Goal: Transaction & Acquisition: Purchase product/service

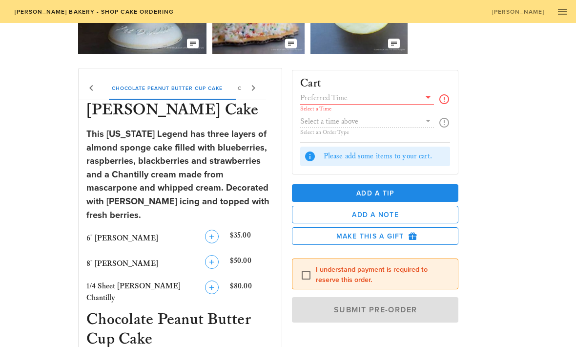
scroll to position [133, 0]
click at [213, 256] on icon "button" at bounding box center [212, 262] width 12 height 12
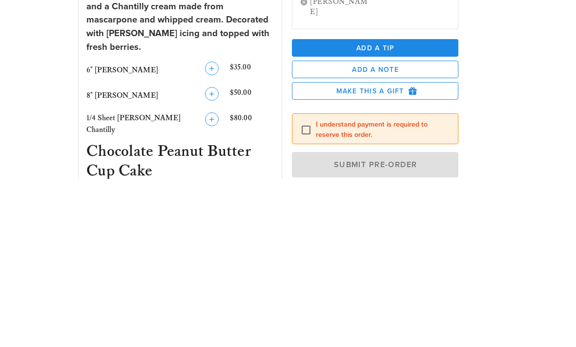
scroll to position [301, 0]
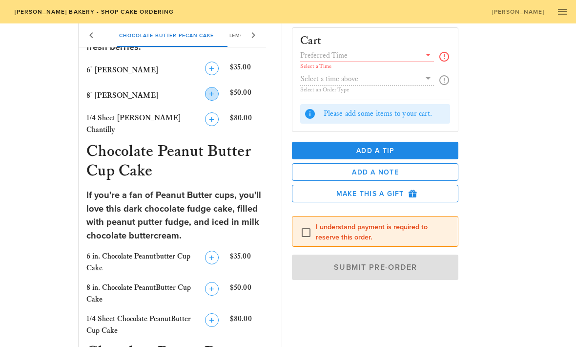
click at [214, 88] on icon "button" at bounding box center [212, 94] width 12 height 12
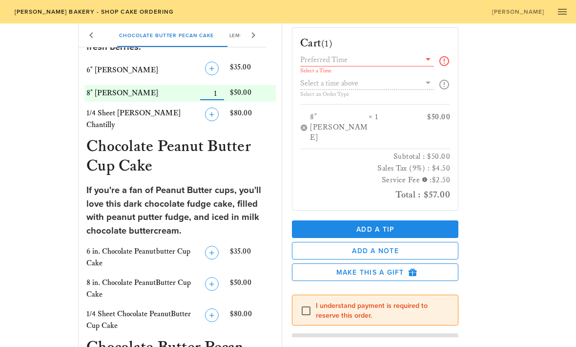
click at [212, 87] on input "Number" at bounding box center [212, 93] width 24 height 13
type input "1"
click at [232, 87] on div "$50.00" at bounding box center [252, 93] width 48 height 17
click at [214, 88] on input "Number" at bounding box center [212, 93] width 24 height 13
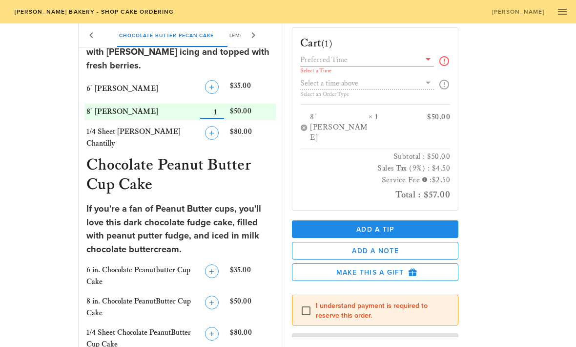
scroll to position [280, 0]
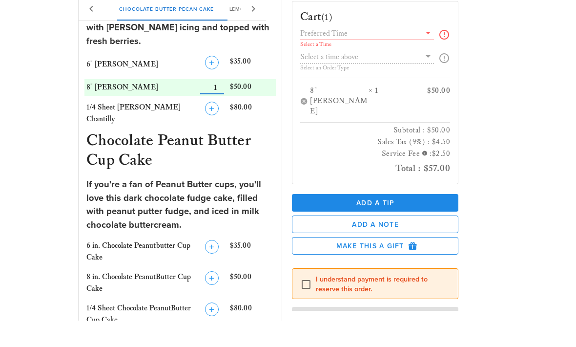
click at [232, 106] on div "$50.00" at bounding box center [252, 114] width 48 height 17
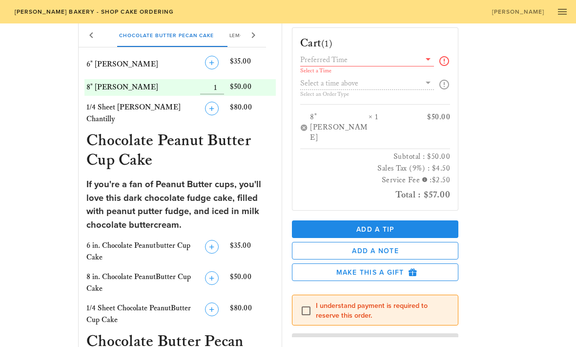
click at [223, 81] on input "Number" at bounding box center [212, 87] width 24 height 13
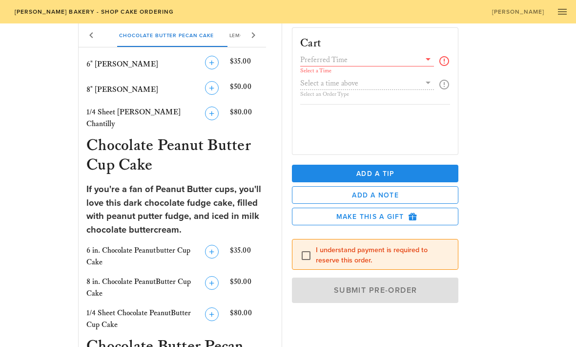
click at [122, 243] on div "6 in. Chocolate Peanutbutter Cup Cake" at bounding box center [140, 256] width 112 height 27
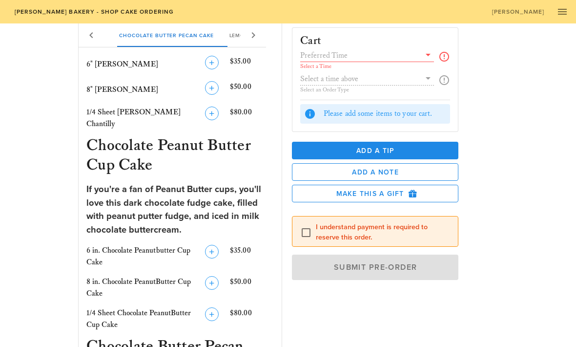
click at [212, 82] on icon "button" at bounding box center [212, 88] width 12 height 12
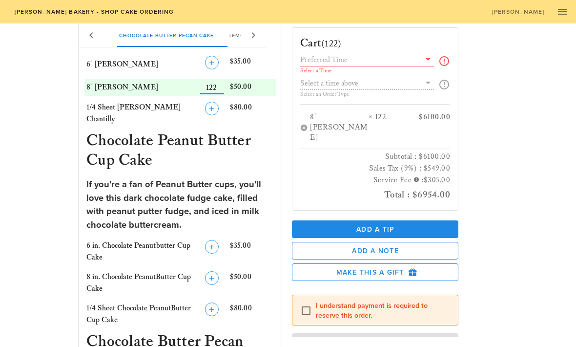
click at [218, 82] on input "Number" at bounding box center [212, 87] width 24 height 13
click at [221, 81] on input "Number" at bounding box center [212, 87] width 24 height 13
click at [222, 85] on input "Number" at bounding box center [212, 87] width 24 height 13
click at [222, 81] on input "Number" at bounding box center [212, 87] width 24 height 13
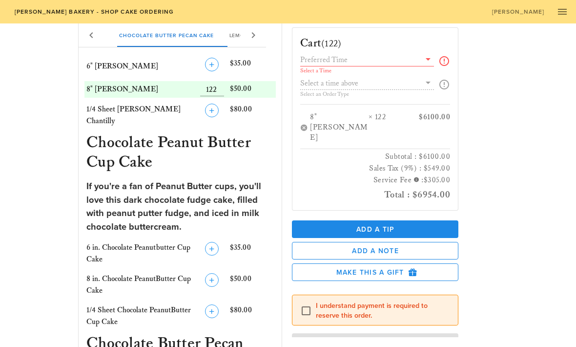
scroll to position [305, 0]
click at [219, 84] on input "Number" at bounding box center [212, 90] width 24 height 13
type input "1"
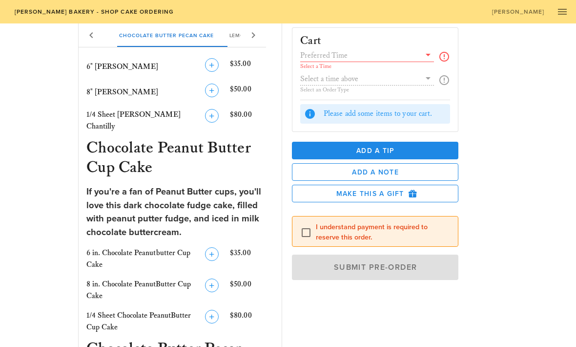
click at [217, 84] on icon "button" at bounding box center [212, 90] width 12 height 12
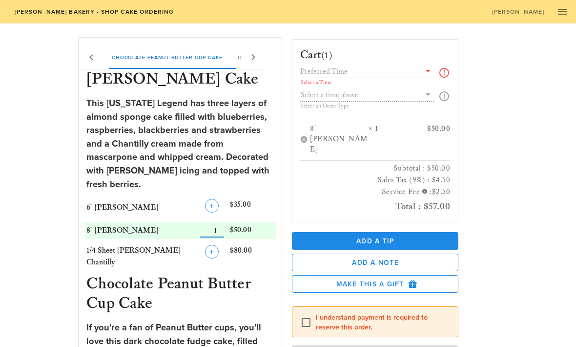
scroll to position [152, 0]
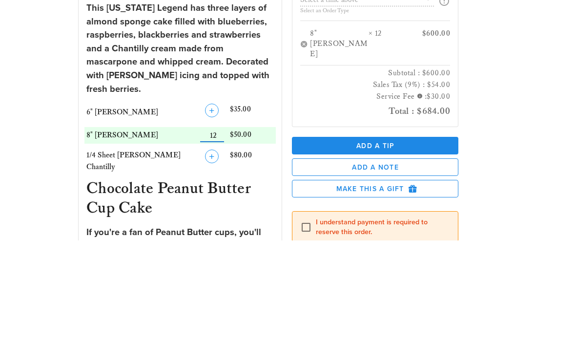
click at [223, 236] on input "Number" at bounding box center [212, 242] width 24 height 13
click at [220, 236] on input "Number" at bounding box center [212, 242] width 24 height 13
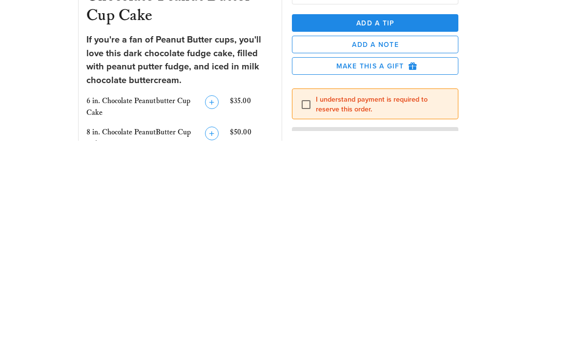
scroll to position [250, 0]
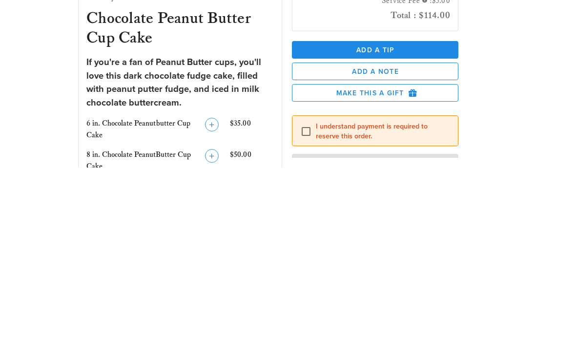
type input "2"
click at [213, 329] on icon "button" at bounding box center [212, 335] width 12 height 12
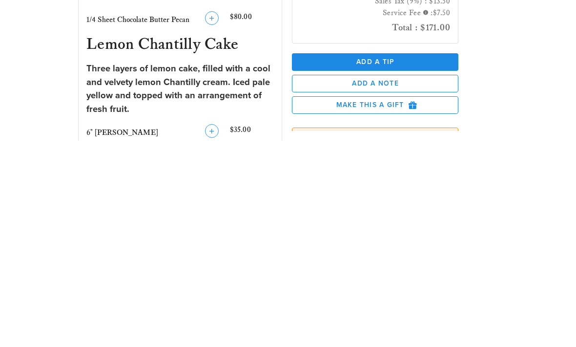
scroll to position [607, 0]
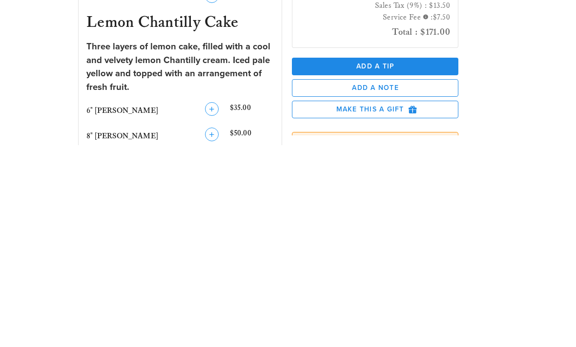
click at [210, 330] on button "button" at bounding box center [212, 337] width 14 height 14
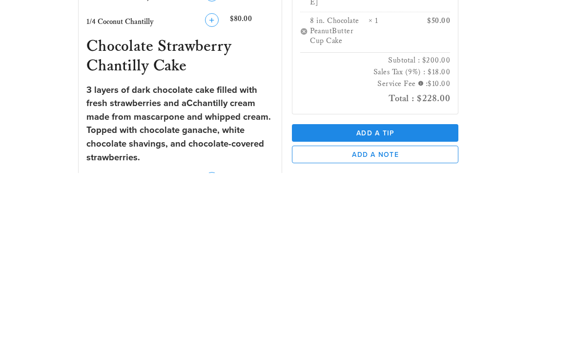
scroll to position [946, 0]
click at [213, 346] on icon "button" at bounding box center [212, 353] width 12 height 12
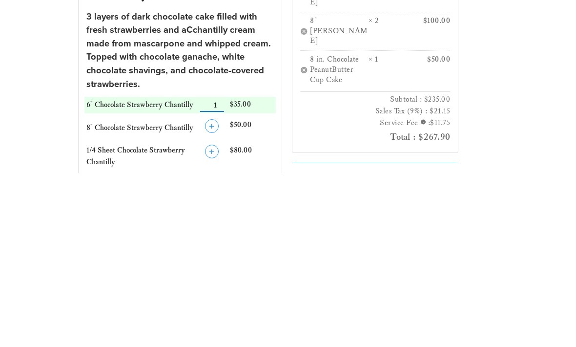
click at [211, 295] on icon "button" at bounding box center [212, 301] width 12 height 12
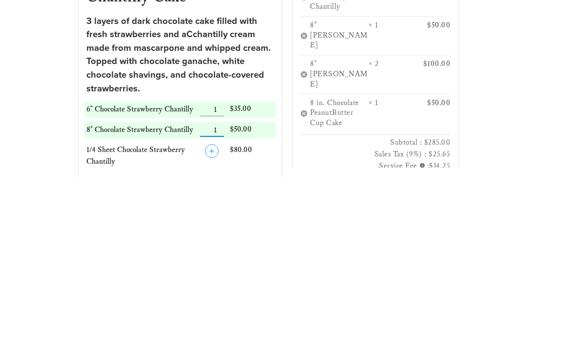
click at [223, 273] on input "Number" at bounding box center [212, 279] width 24 height 13
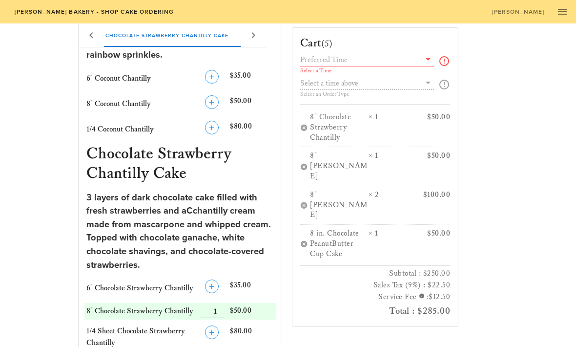
scroll to position [0, 0]
click at [404, 53] on input "text" at bounding box center [360, 59] width 120 height 13
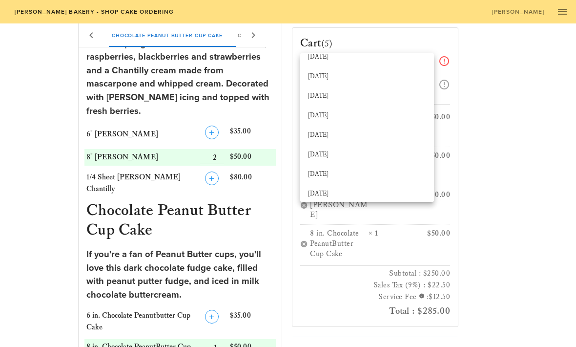
click at [335, 131] on div "[DATE]" at bounding box center [367, 135] width 118 height 16
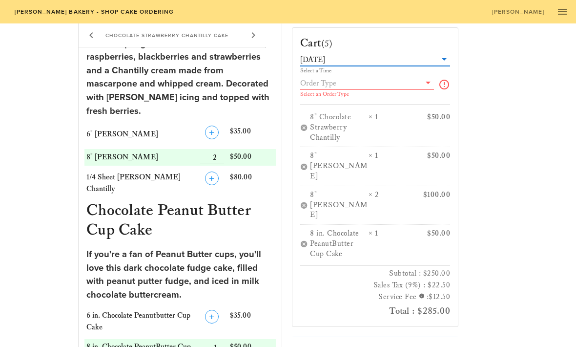
scroll to position [170, 0]
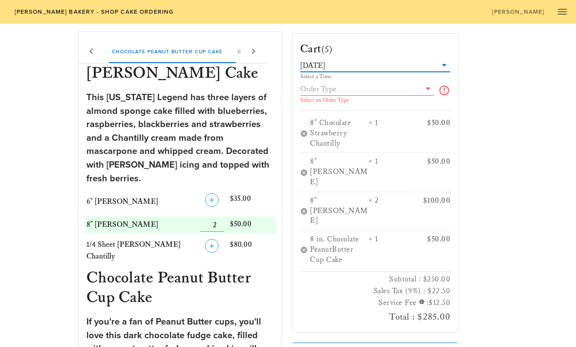
click at [425, 94] on icon at bounding box center [428, 89] width 12 height 12
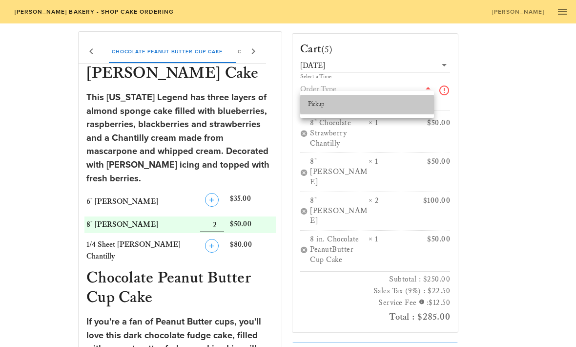
click at [399, 103] on div "Pickup" at bounding box center [367, 105] width 118 height 8
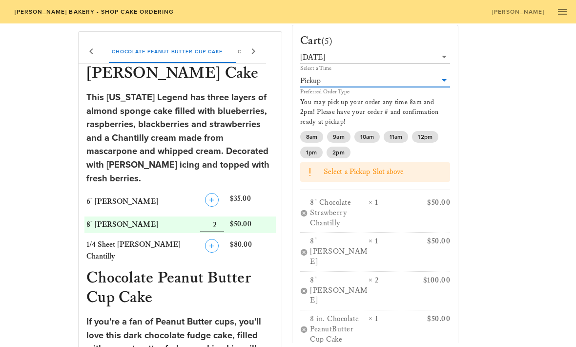
scroll to position [8, 0]
click at [341, 159] on span "2pm" at bounding box center [339, 153] width 12 height 12
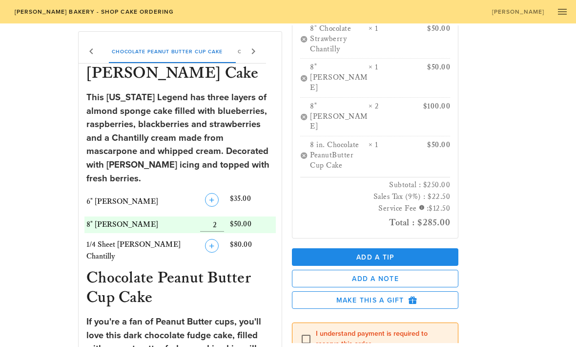
scroll to position [154, 0]
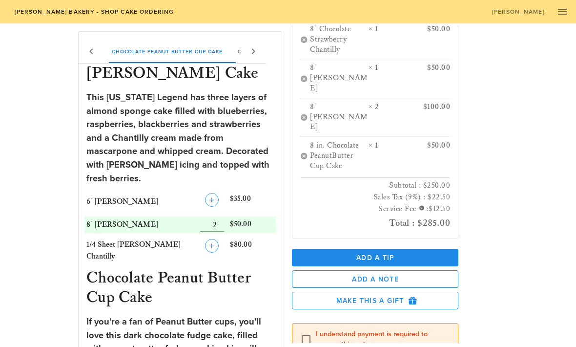
click at [307, 331] on div at bounding box center [306, 339] width 17 height 17
checkbox input "true"
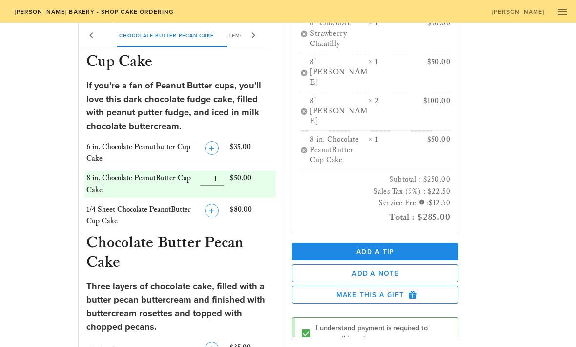
scroll to position [406, 0]
click at [430, 243] on button "Add a Tip" at bounding box center [375, 252] width 167 height 18
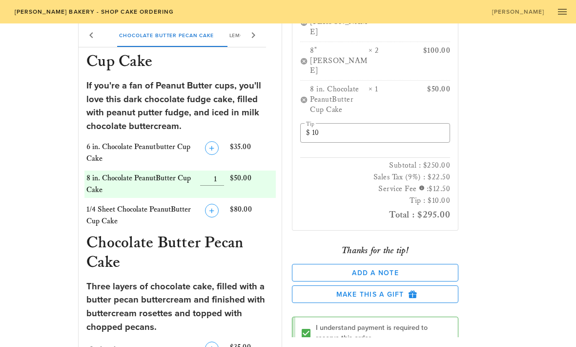
scroll to position [204, 0]
type input "10"
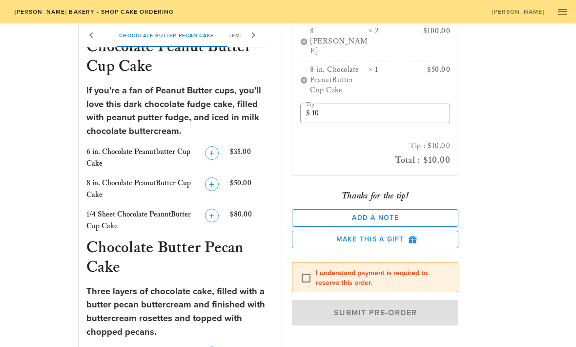
checkbox input "false"
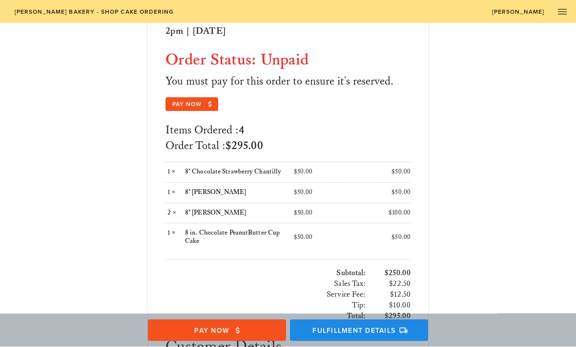
scroll to position [134, 0]
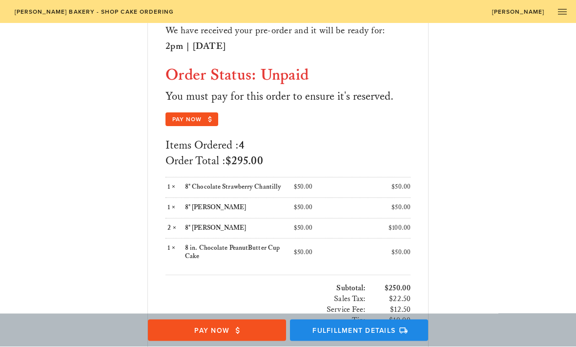
click at [181, 119] on span "Pay Now" at bounding box center [191, 119] width 41 height 9
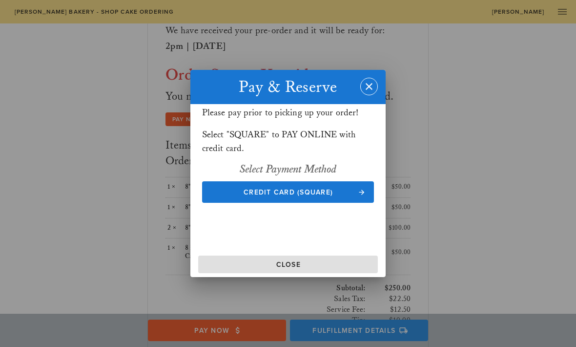
click at [359, 196] on icon "button" at bounding box center [362, 192] width 9 height 9
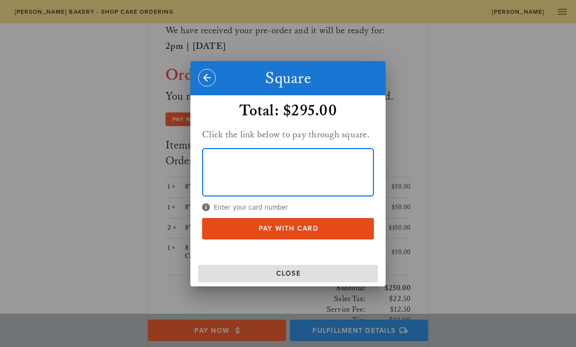
scroll to position [116, 0]
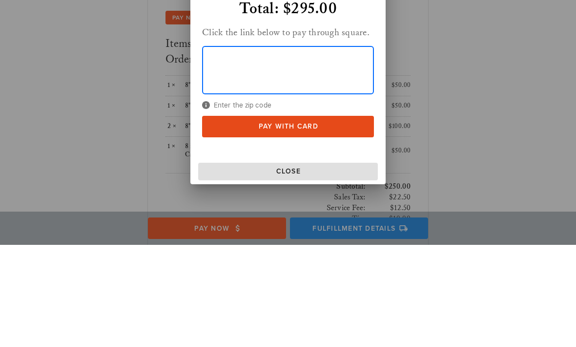
click at [327, 224] on span "Pay With Card" at bounding box center [288, 228] width 153 height 8
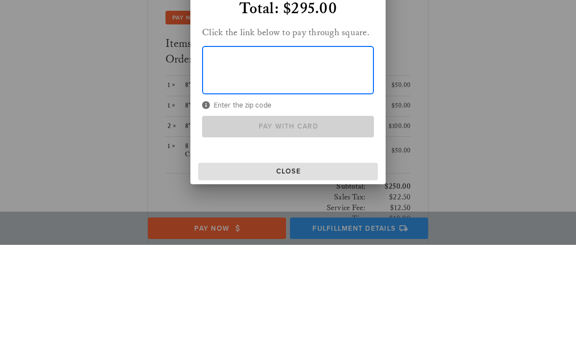
scroll to position [219, 0]
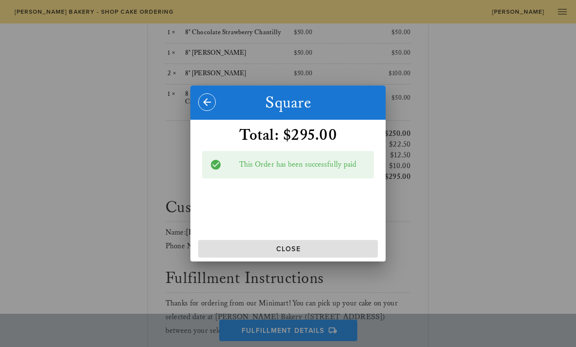
click at [342, 253] on span "Close" at bounding box center [288, 249] width 172 height 8
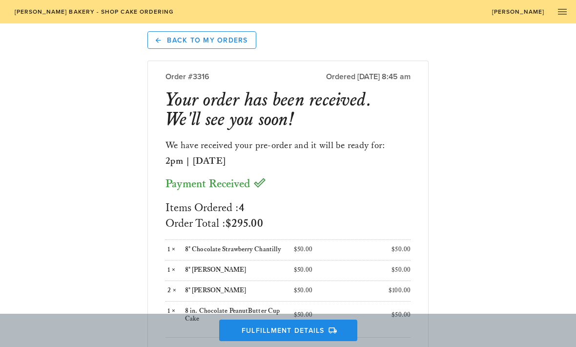
scroll to position [0, 0]
